Goal: Information Seeking & Learning: Compare options

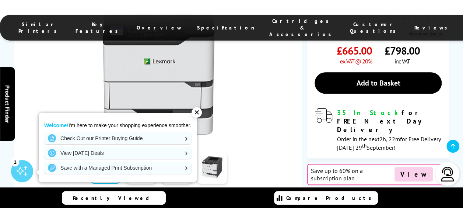
click at [269, 24] on span "Cartridges & Accessories" at bounding box center [302, 28] width 66 height 20
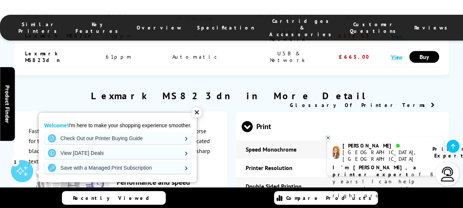
scroll to position [2357, 0]
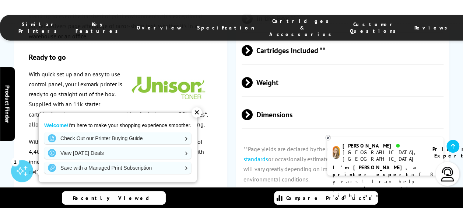
click at [198, 111] on div "✕" at bounding box center [197, 112] width 10 height 10
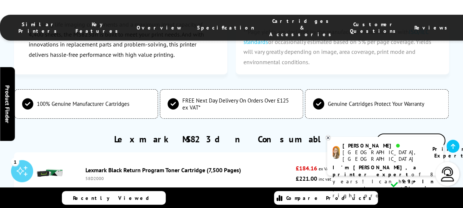
scroll to position [2393, 0]
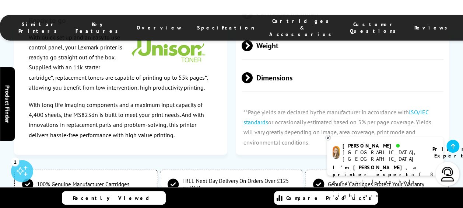
click at [328, 137] on icon at bounding box center [328, 137] width 3 height 3
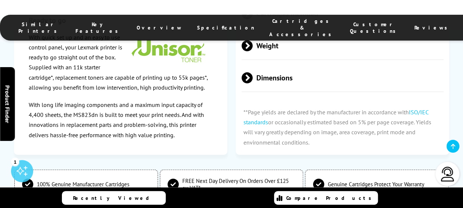
drag, startPoint x: 67, startPoint y: 132, endPoint x: 86, endPoint y: 137, distance: 19.5
copy div "58D2000"
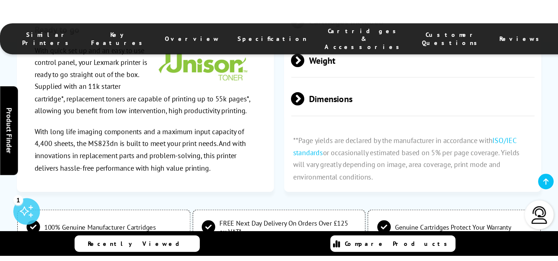
scroll to position [2340, 0]
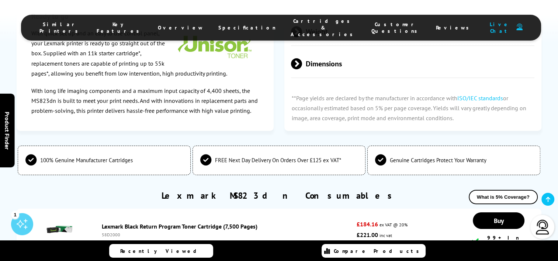
copy div "58D2H00"
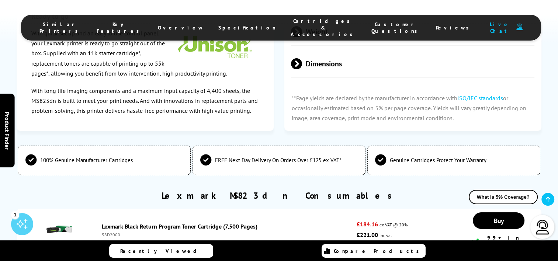
copy div "58D2X00"
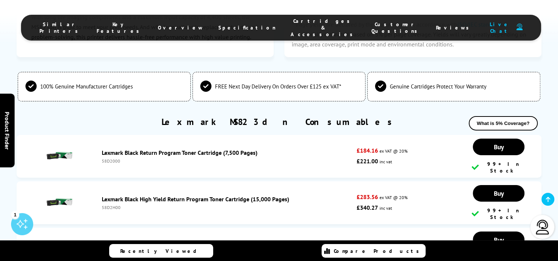
copy div "58D2U00"
